Goal: Check status: Check status

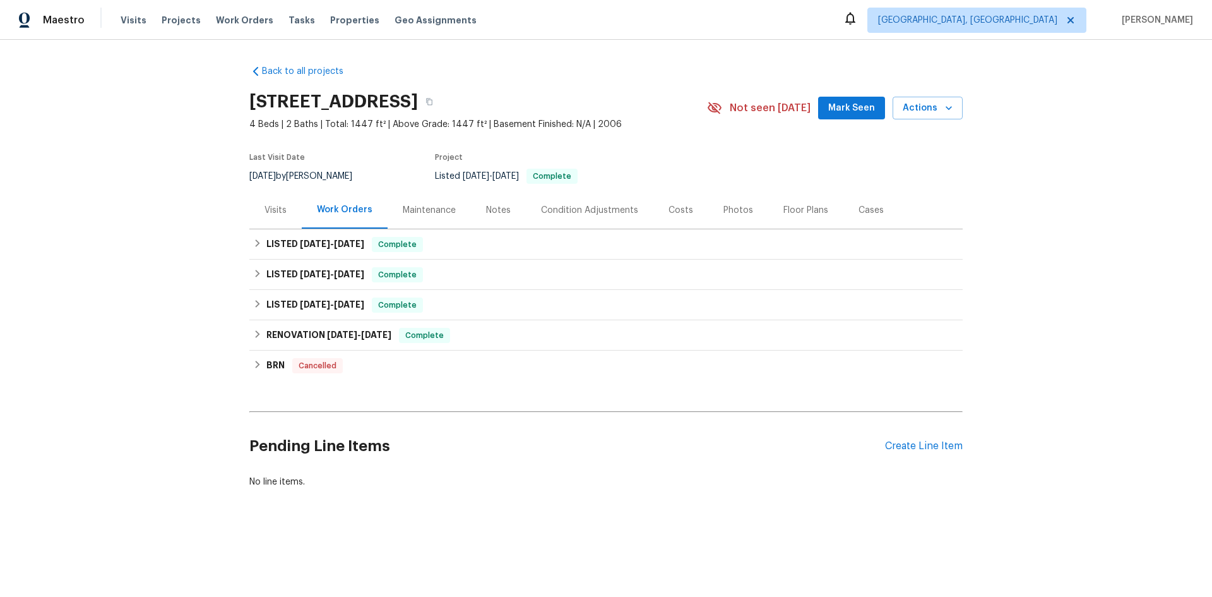
click at [267, 224] on div "Visits" at bounding box center [275, 209] width 52 height 37
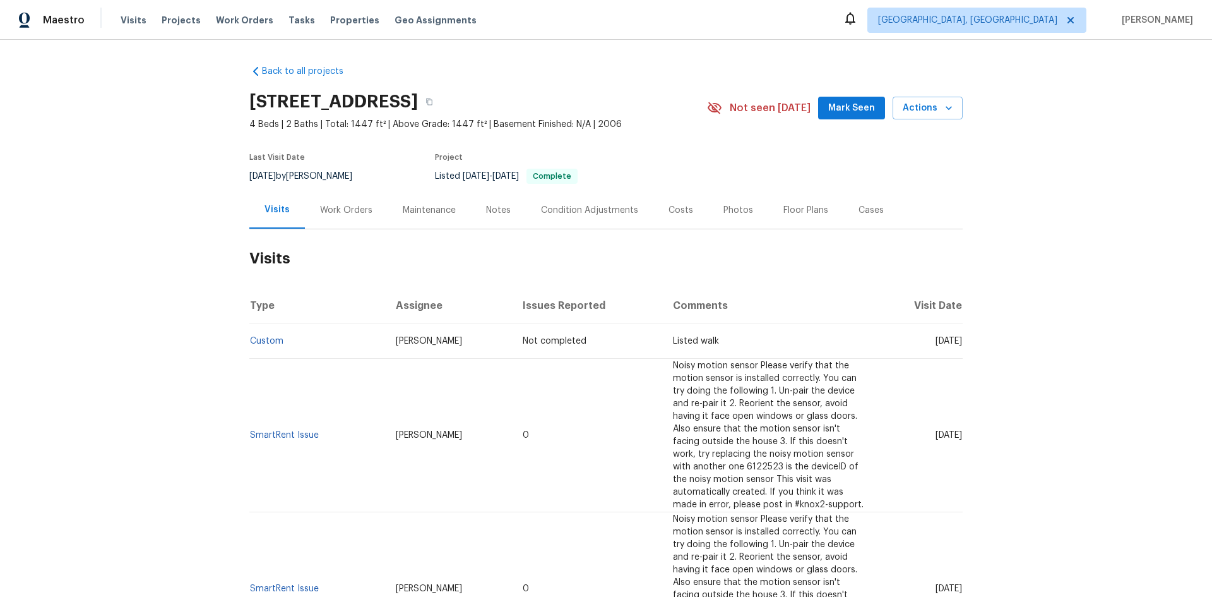
click at [269, 207] on div "Visits" at bounding box center [277, 209] width 25 height 13
click at [371, 211] on div "Work Orders" at bounding box center [346, 209] width 83 height 37
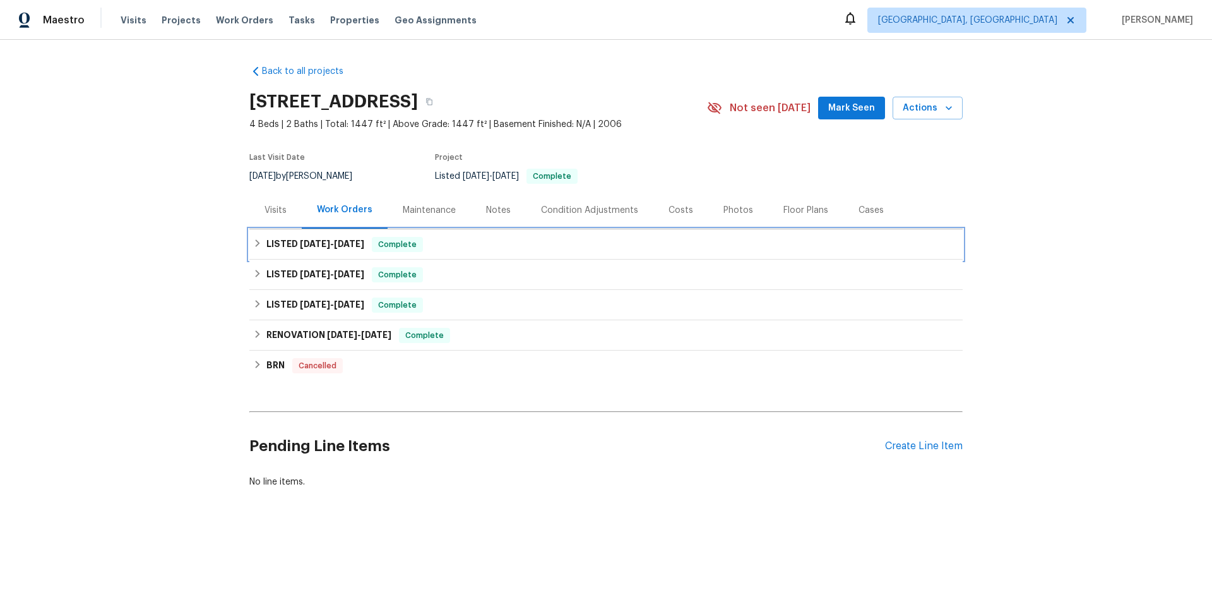
click at [278, 246] on h6 "LISTED [DATE] - [DATE]" at bounding box center [315, 244] width 98 height 15
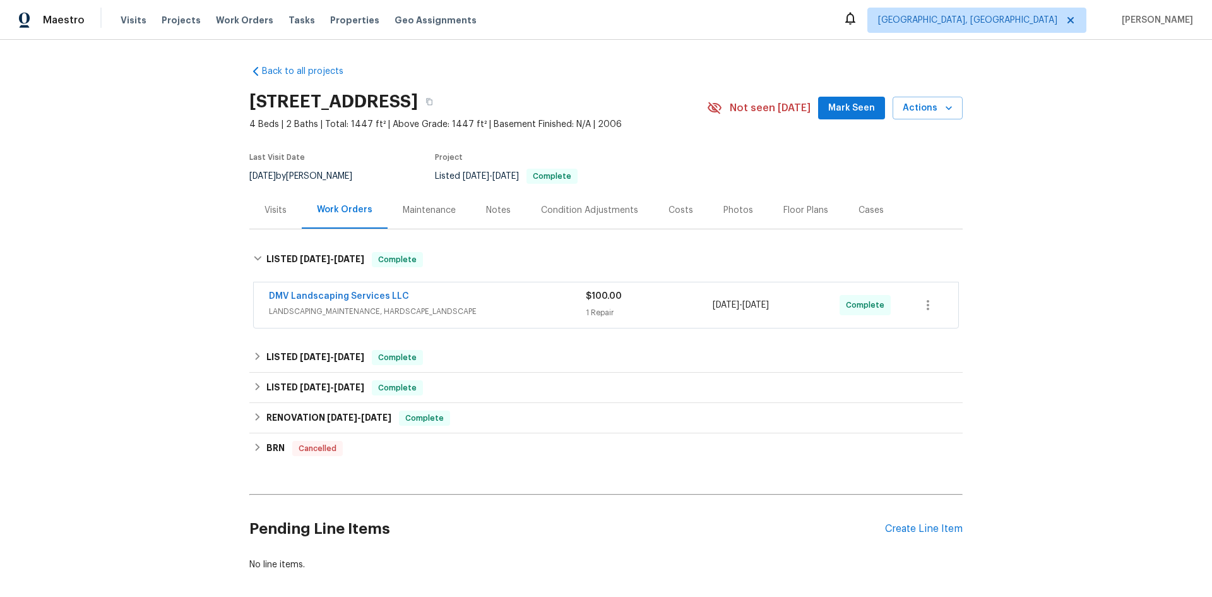
click at [273, 212] on div "Visits" at bounding box center [276, 210] width 22 height 13
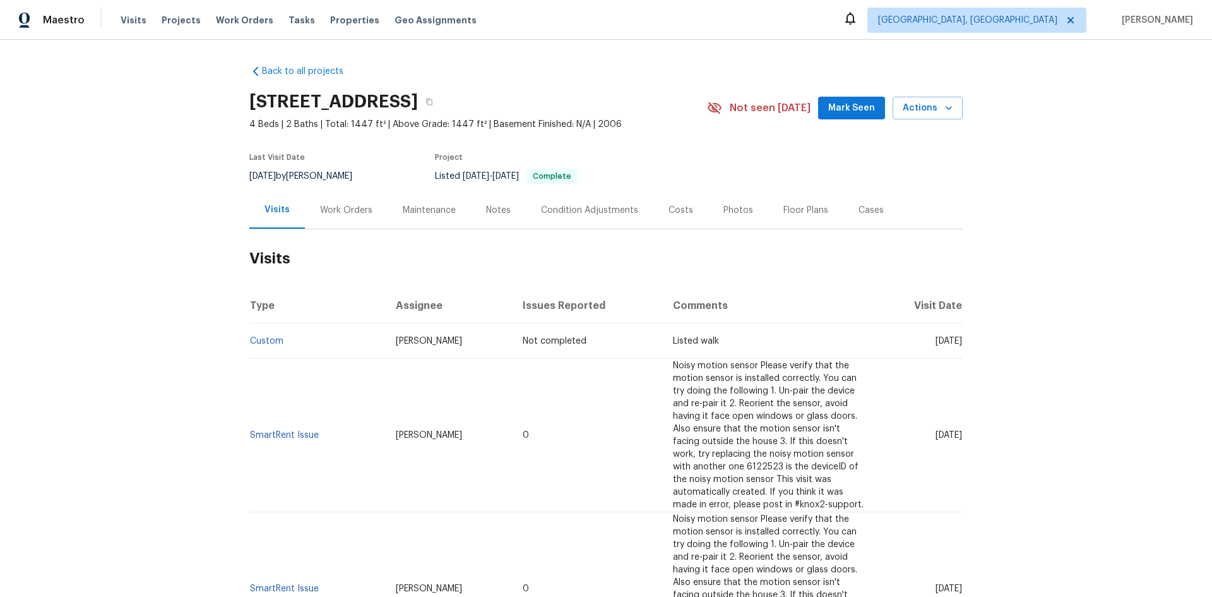
click at [320, 200] on div "Work Orders" at bounding box center [346, 209] width 83 height 37
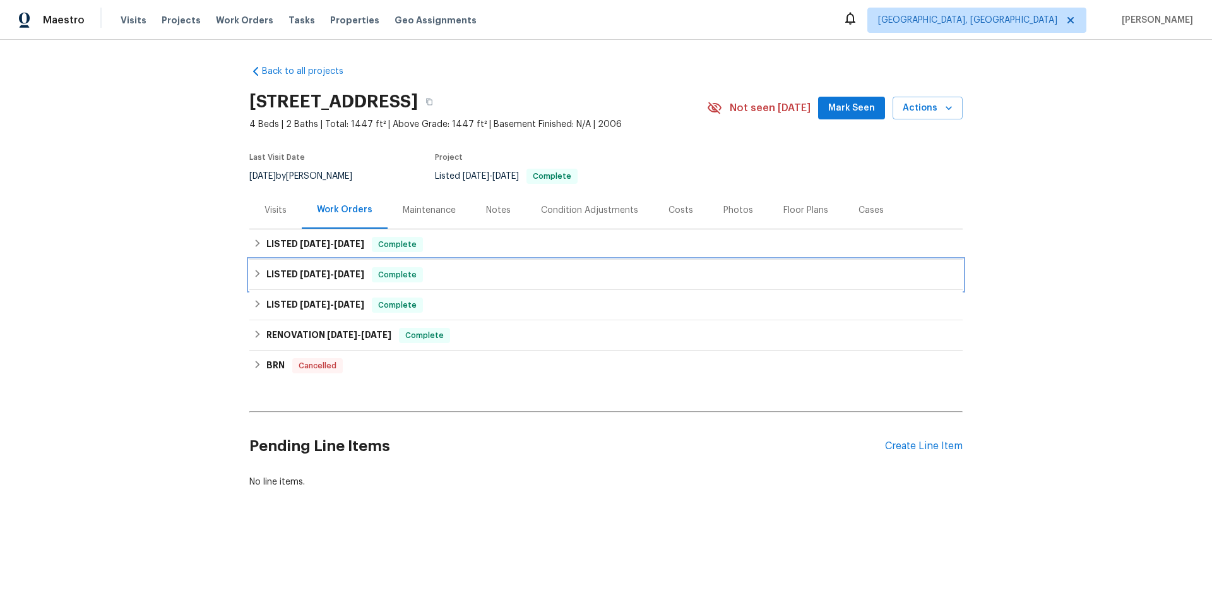
click at [330, 265] on div "LISTED [DATE] - [DATE] Complete" at bounding box center [606, 275] width 714 height 30
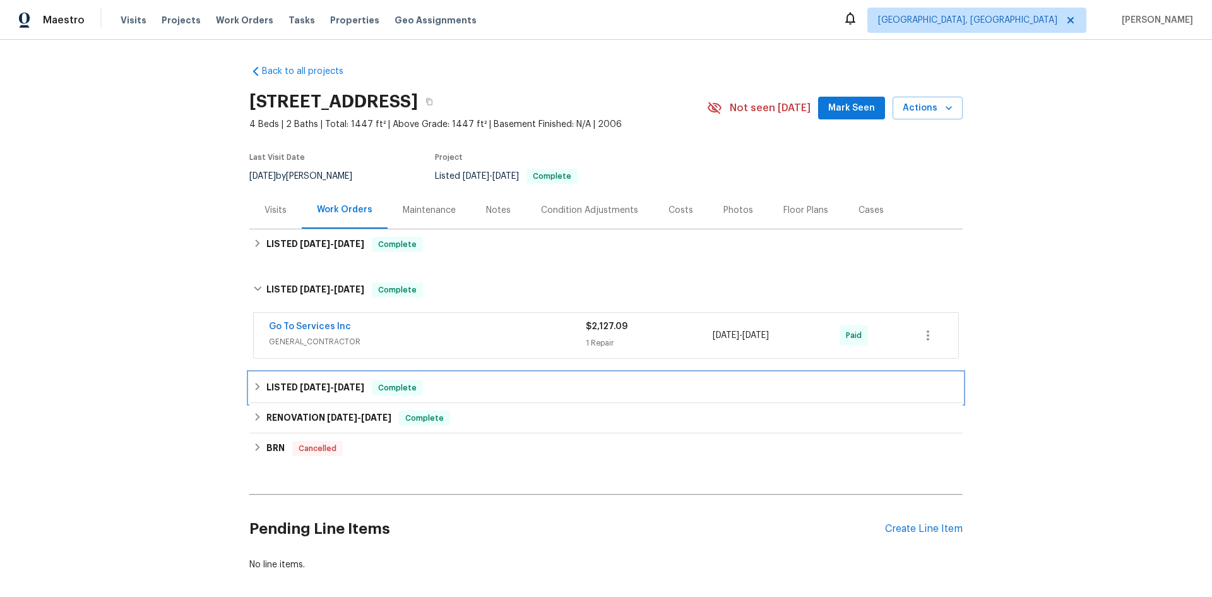
drag, startPoint x: 308, startPoint y: 395, endPoint x: 316, endPoint y: 383, distance: 15.4
click at [310, 393] on div "LISTED [DATE] - [DATE] Complete" at bounding box center [606, 388] width 714 height 30
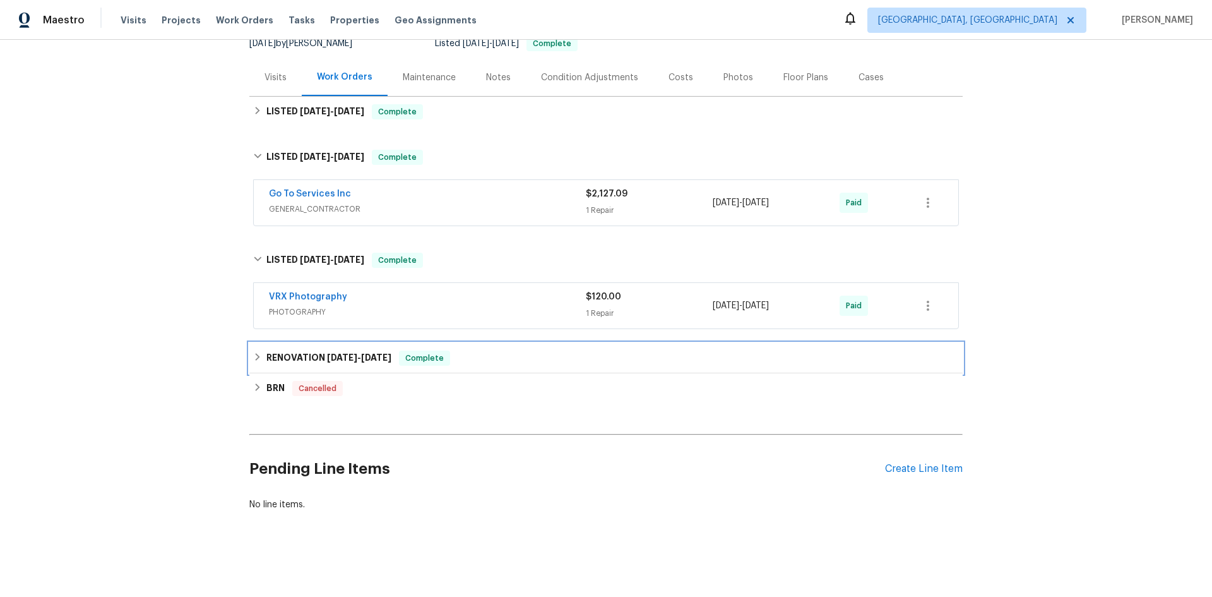
click at [327, 353] on span "[DATE]" at bounding box center [342, 357] width 30 height 9
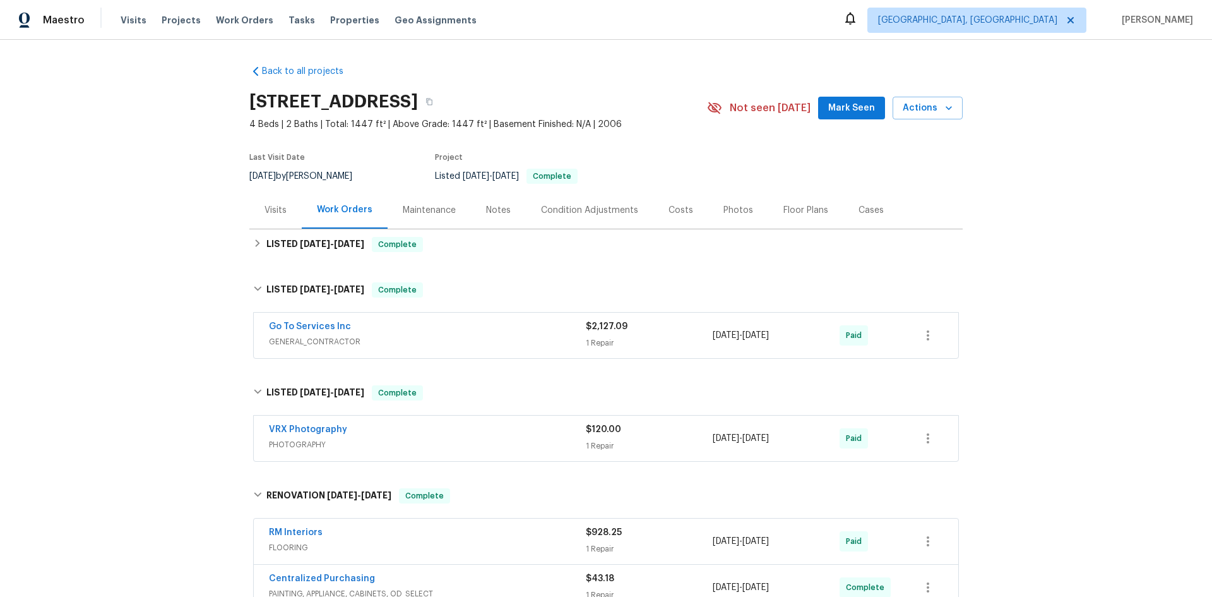
click at [316, 198] on div "Work Orders" at bounding box center [345, 209] width 86 height 37
click at [274, 213] on div "Visits" at bounding box center [276, 210] width 22 height 13
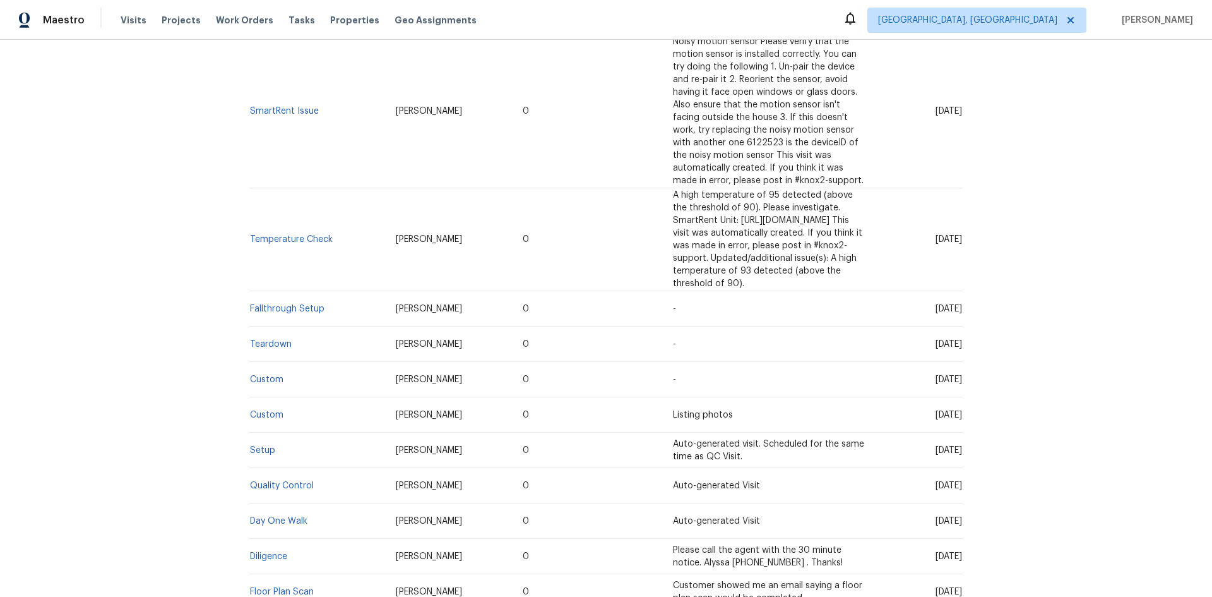
scroll to position [497, 0]
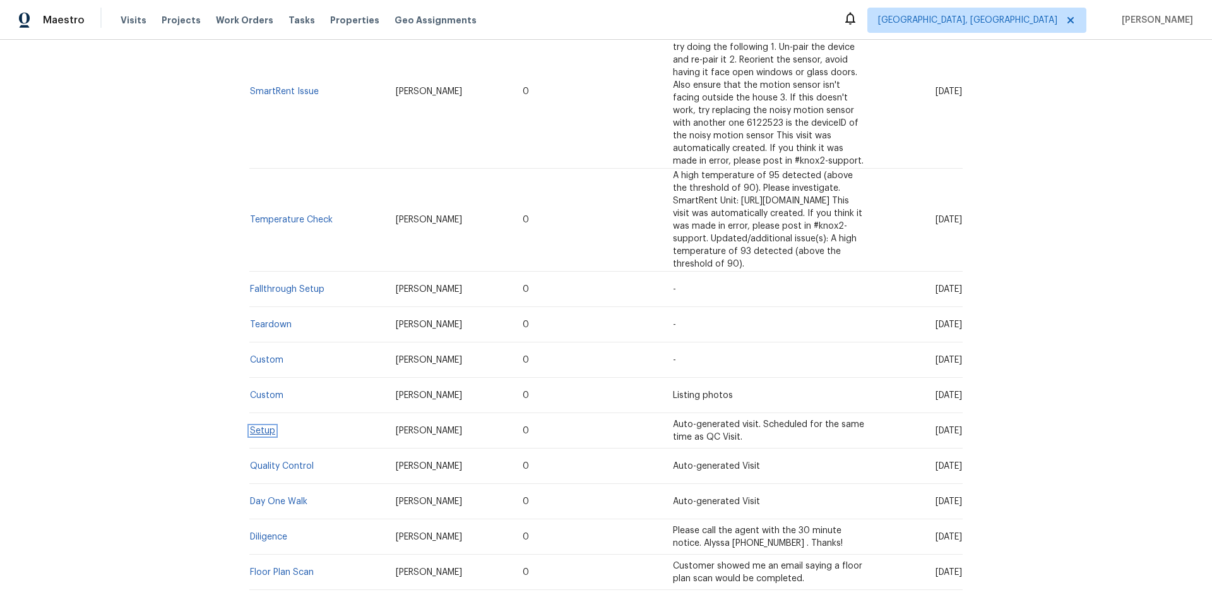
click at [250, 426] on link "Setup" at bounding box center [262, 430] width 25 height 9
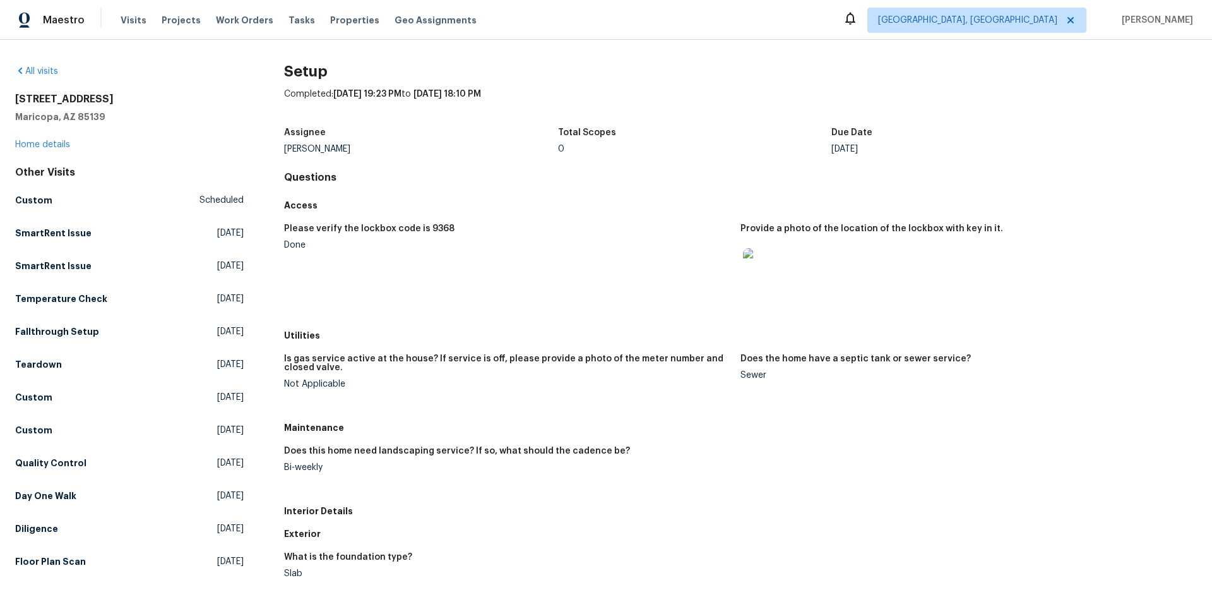
click at [778, 282] on div at bounding box center [763, 269] width 45 height 56
click at [756, 285] on img at bounding box center [763, 268] width 40 height 40
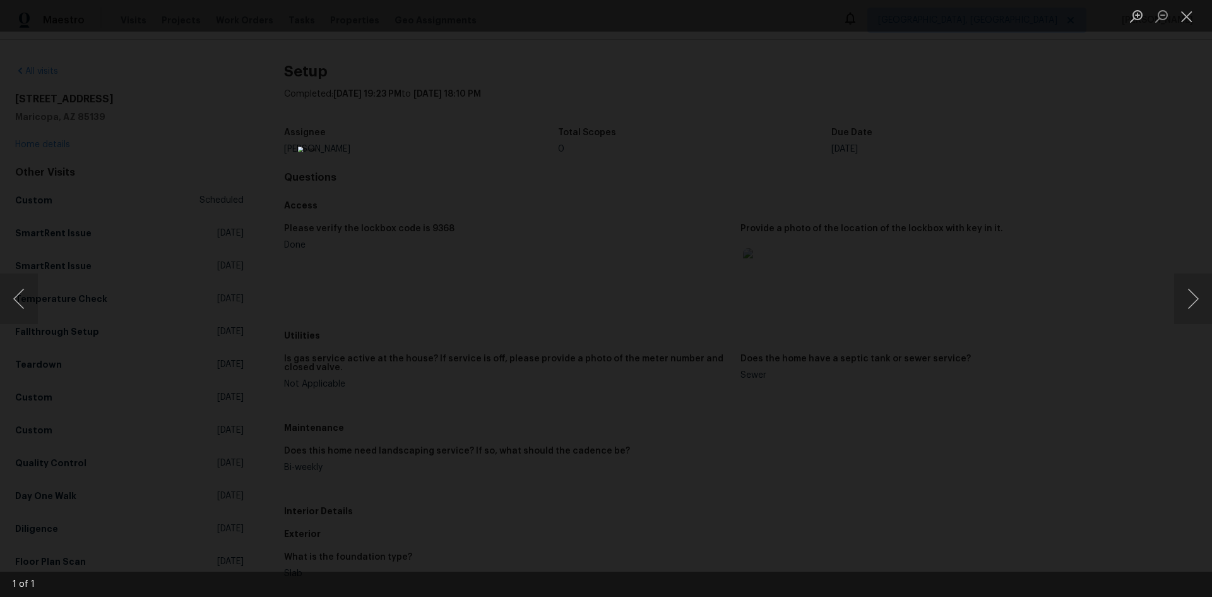
click at [1007, 236] on div "Lightbox" at bounding box center [606, 298] width 1212 height 597
